Goal: Task Accomplishment & Management: Complete application form

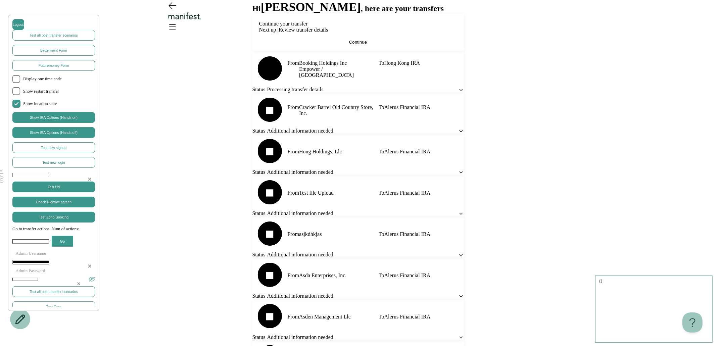
click at [400, 45] on button "Continue" at bounding box center [358, 42] width 198 height 5
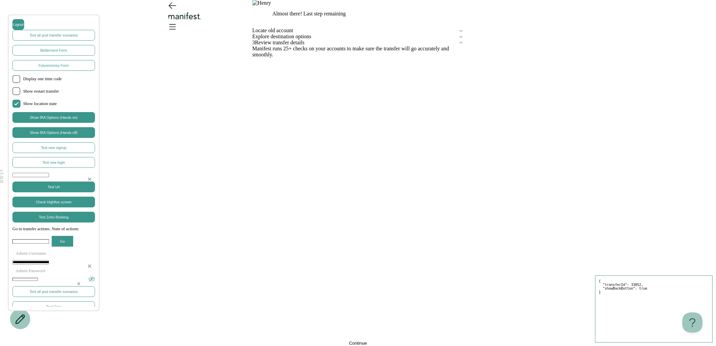
click at [330, 34] on span "Locate old account" at bounding box center [356, 31] width 206 height 6
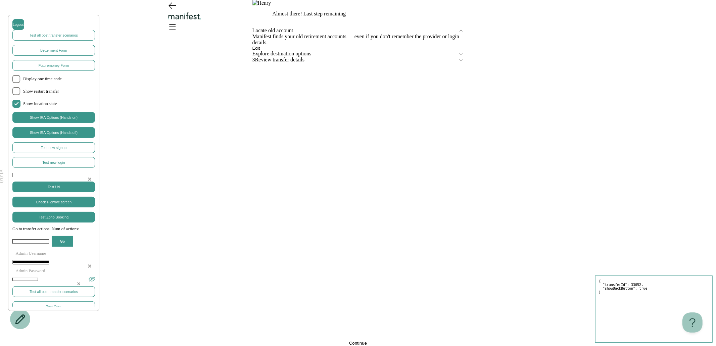
click at [260, 51] on button "Edit" at bounding box center [257, 48] width 8 height 5
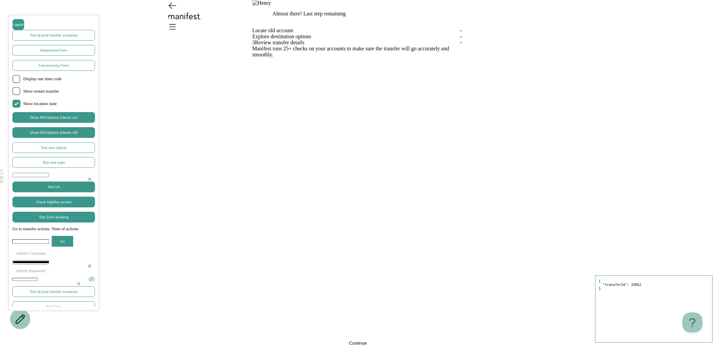
click at [336, 40] on span "Explore destination options" at bounding box center [356, 37] width 206 height 6
click at [178, 21] on icon "Open menu" at bounding box center [172, 26] width 11 height 11
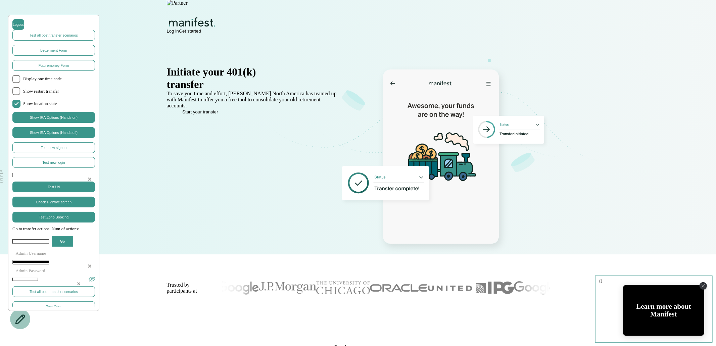
click at [179, 29] on span "Log in" at bounding box center [173, 31] width 12 height 5
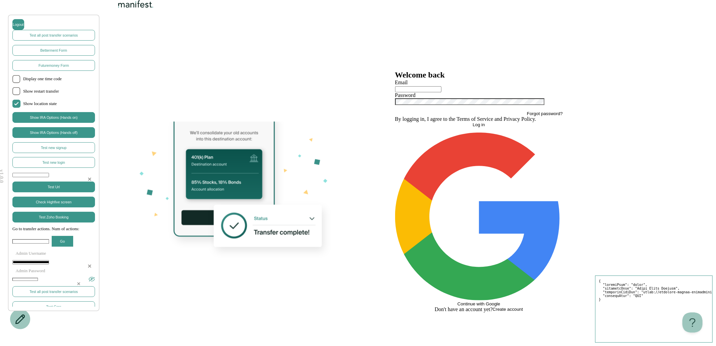
type input "**********"
click at [520, 307] on span "Create account" at bounding box center [508, 309] width 30 height 5
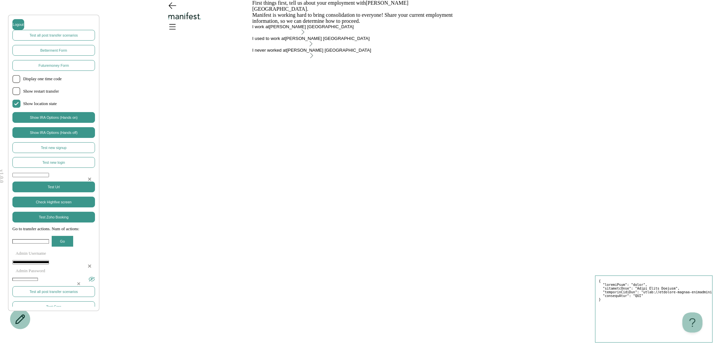
click at [348, 29] on div "I work at Brose North America" at bounding box center [303, 26] width 101 height 5
